Goal: Find specific page/section: Find specific page/section

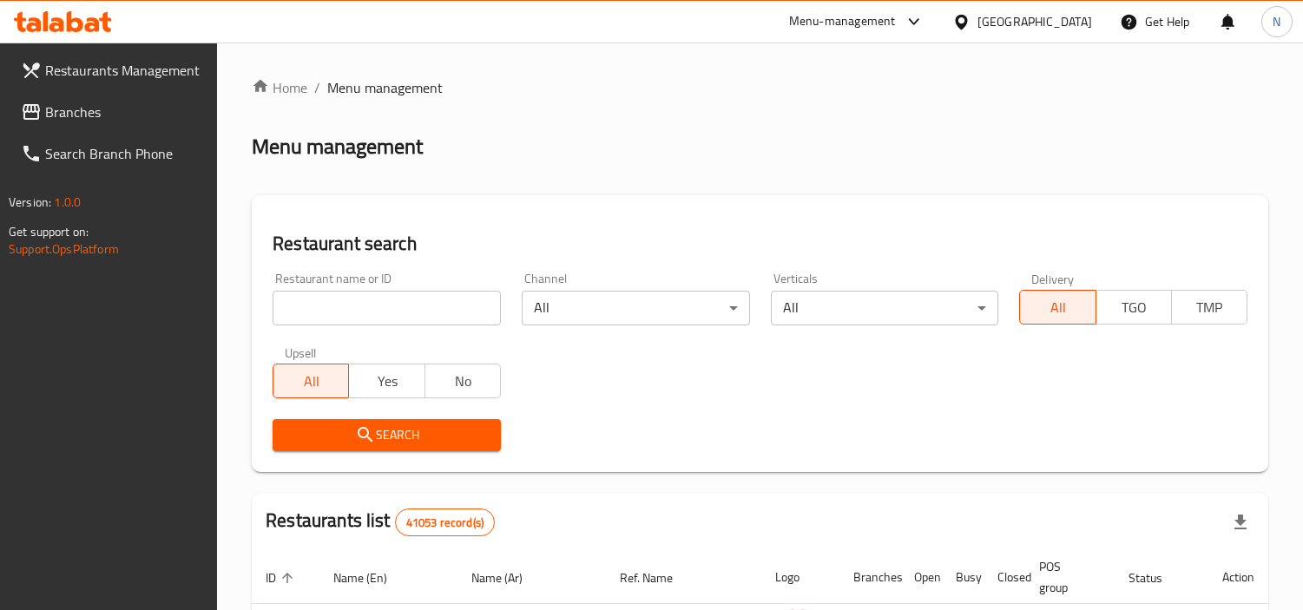
click at [360, 297] on div "Home / Menu management Menu management Restaurant search Restaurant name or ID …" at bounding box center [760, 597] width 1017 height 1041
click at [366, 305] on input "search" at bounding box center [387, 308] width 228 height 35
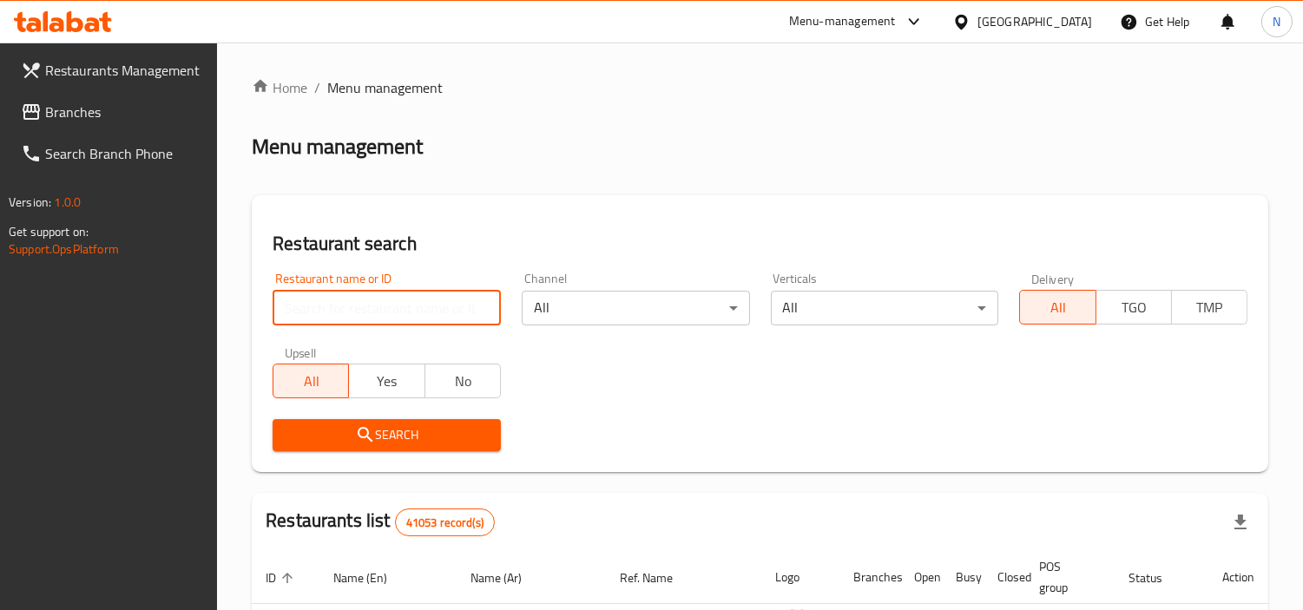
paste input "[PERSON_NAME]"
click button "Search" at bounding box center [387, 435] width 228 height 32
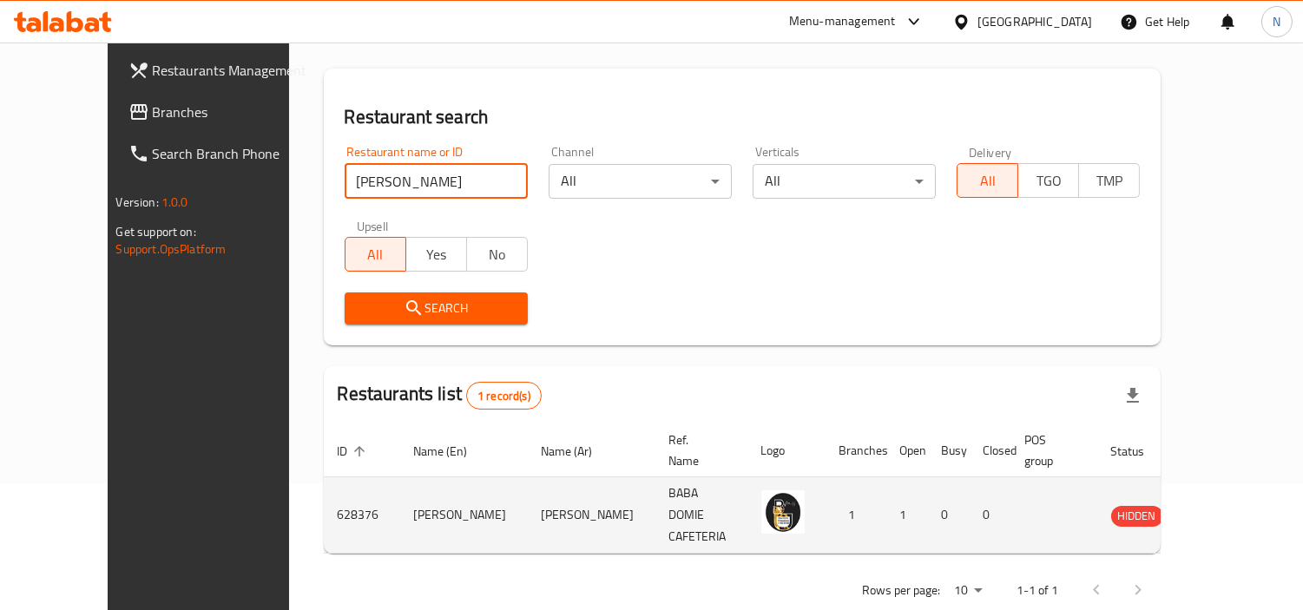
scroll to position [130, 0]
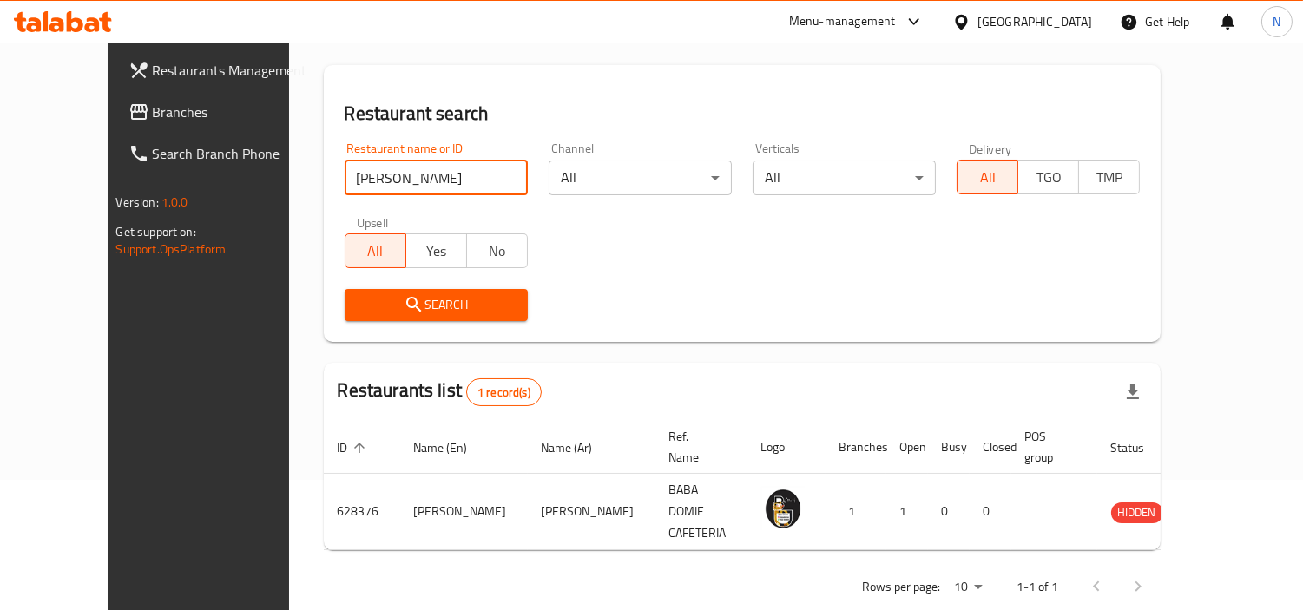
click at [402, 180] on input "[PERSON_NAME]" at bounding box center [436, 178] width 183 height 35
paste input "[DEMOGRAPHIC_DATA]"
type input "[DEMOGRAPHIC_DATA]"
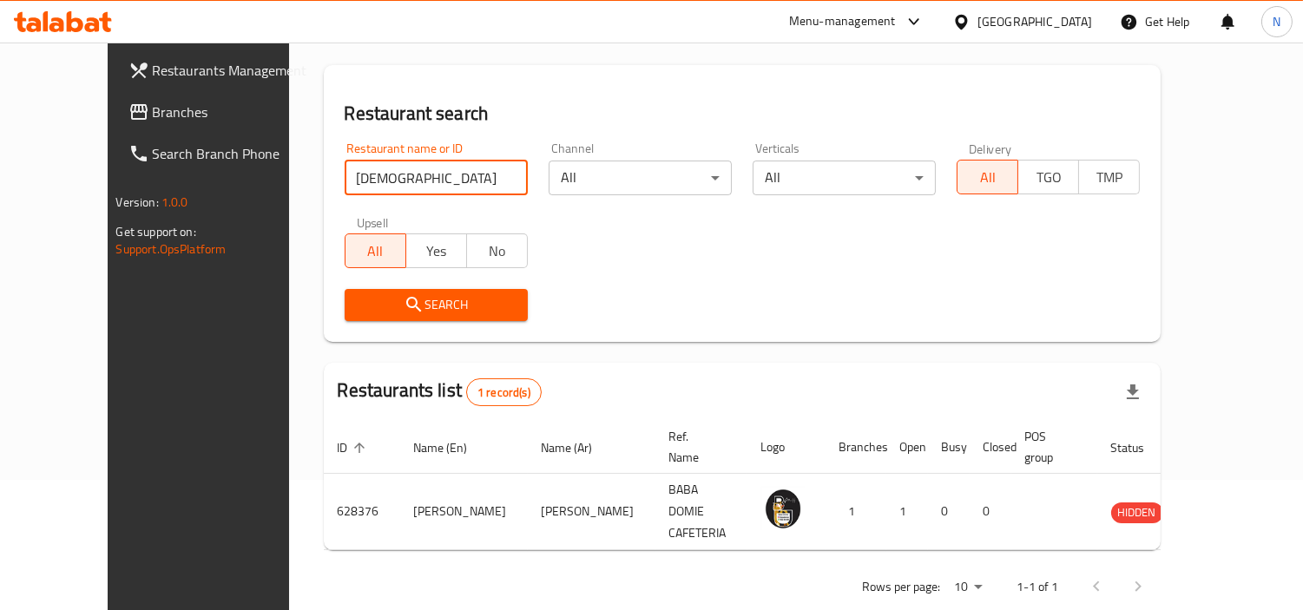
click button "Search" at bounding box center [436, 305] width 183 height 32
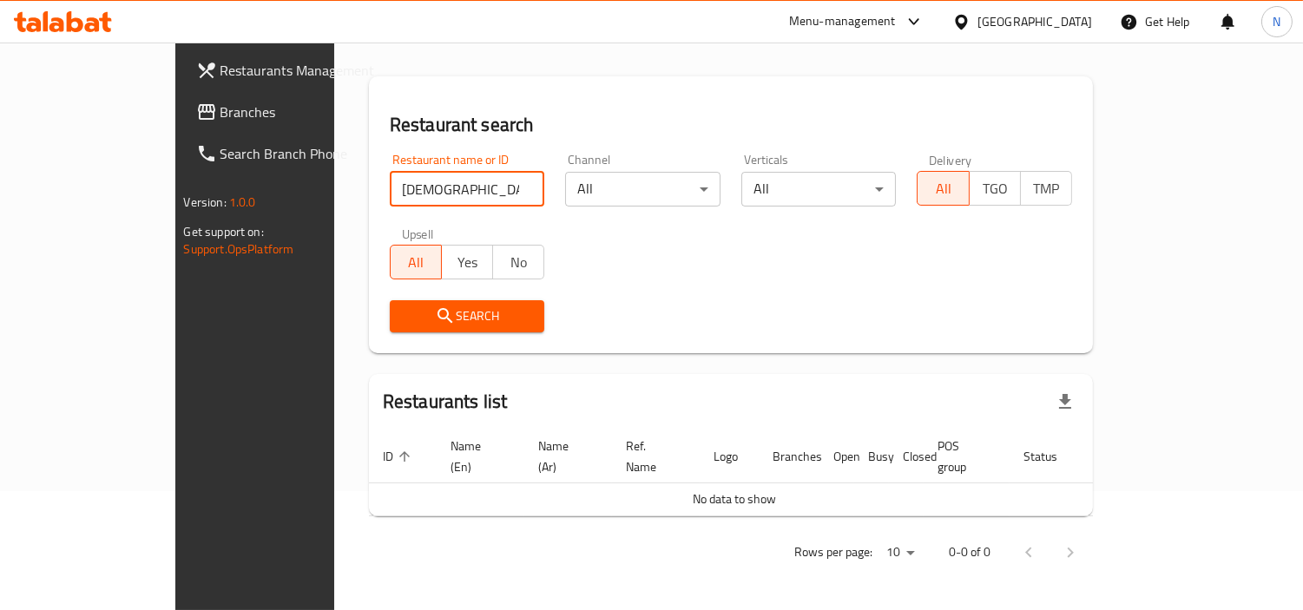
scroll to position [98, 0]
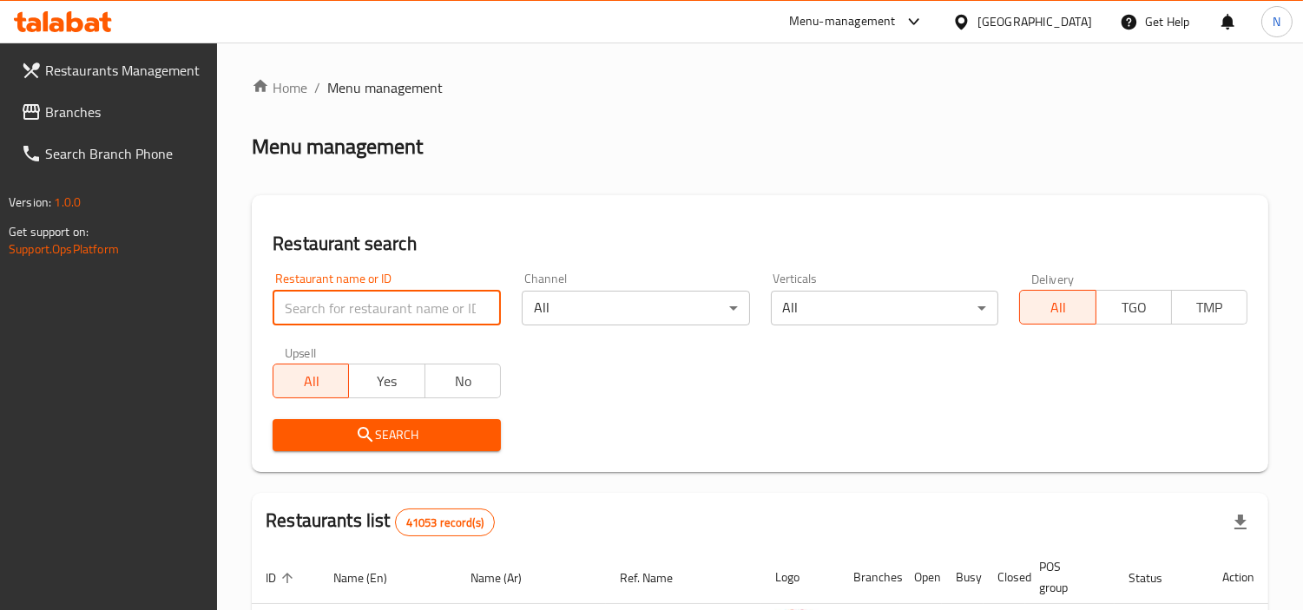
click at [398, 304] on input "search" at bounding box center [387, 308] width 228 height 35
paste input "[PERSON_NAME]"
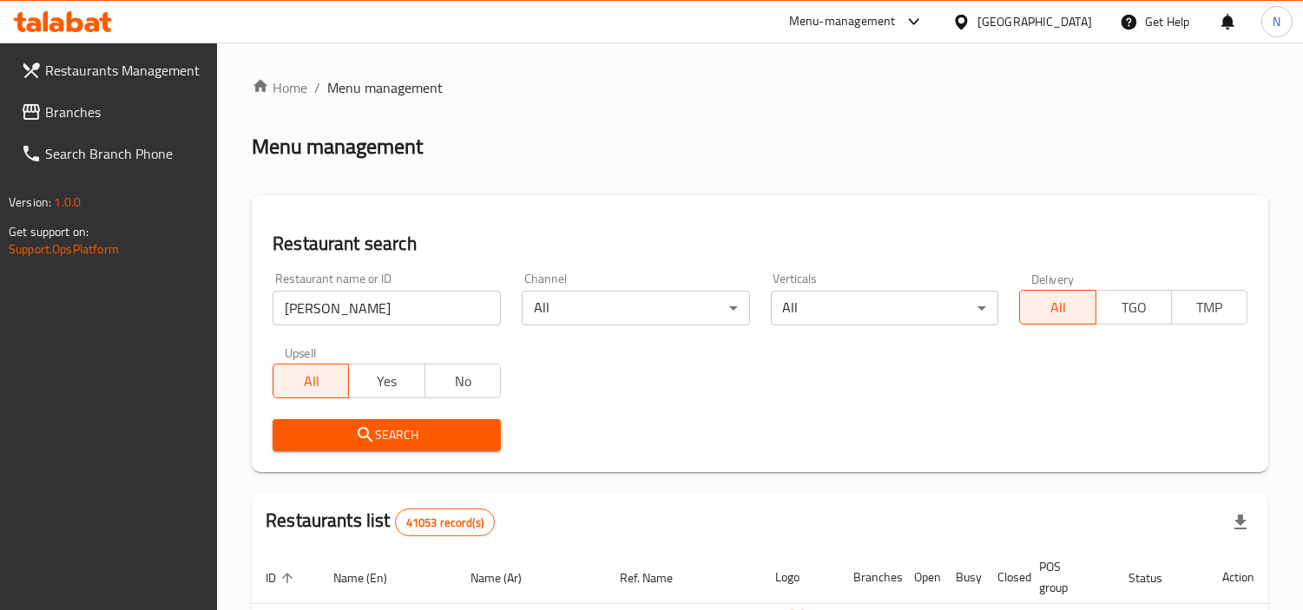
click at [360, 444] on icon "submit" at bounding box center [365, 435] width 21 height 21
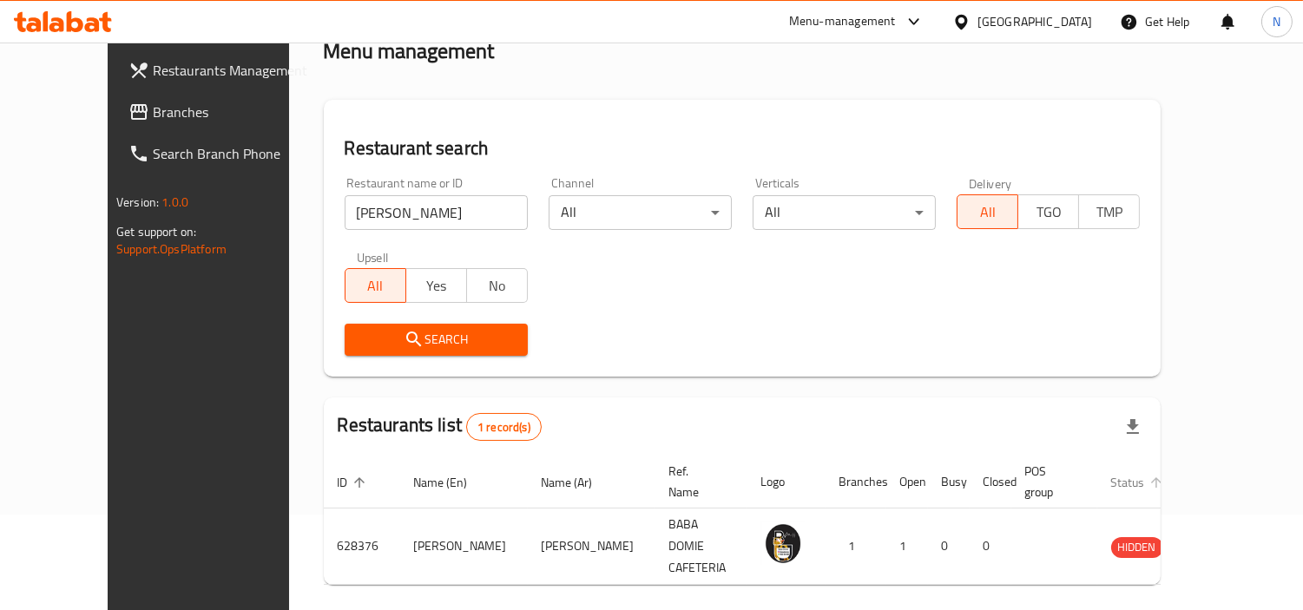
scroll to position [96, 0]
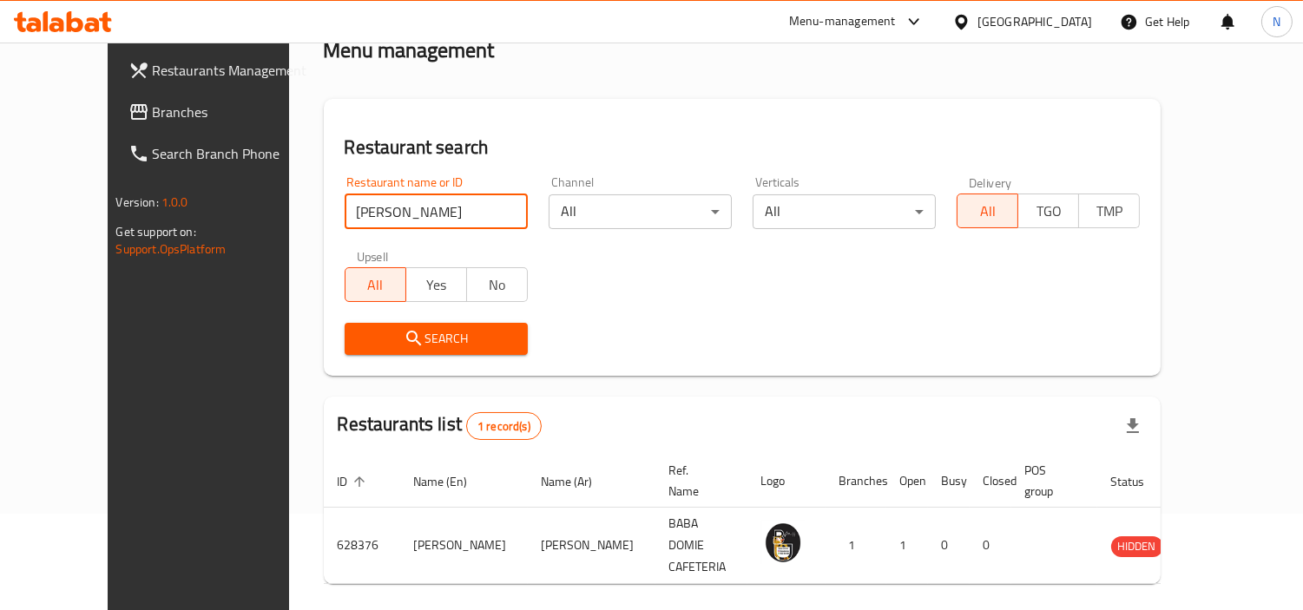
click at [437, 203] on input "[PERSON_NAME]" at bounding box center [436, 212] width 183 height 35
paste input "645174"
type input "645174"
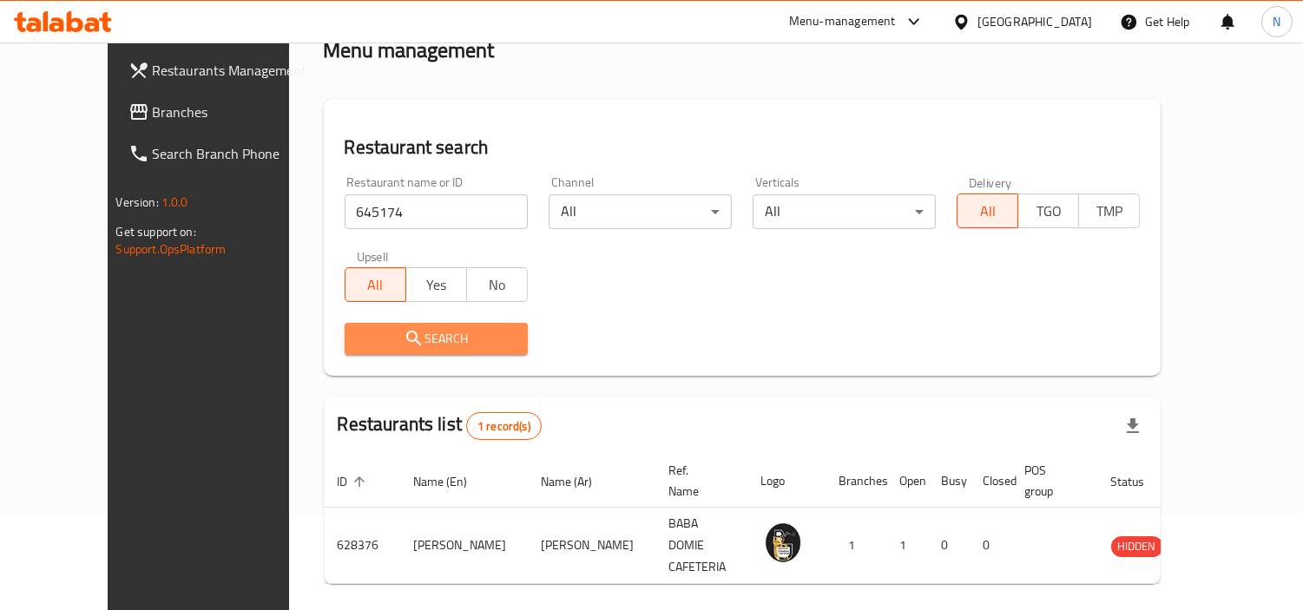
click at [452, 350] on button "Search" at bounding box center [436, 339] width 183 height 32
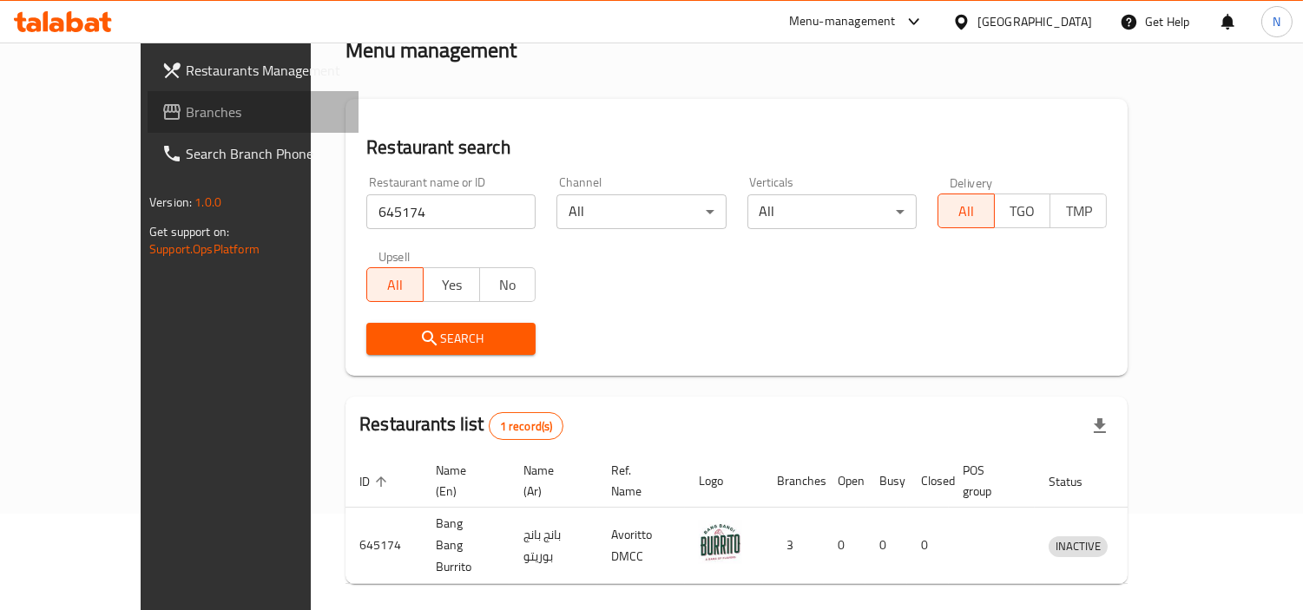
click at [186, 110] on span "Branches" at bounding box center [265, 112] width 159 height 21
